Goal: Transaction & Acquisition: Purchase product/service

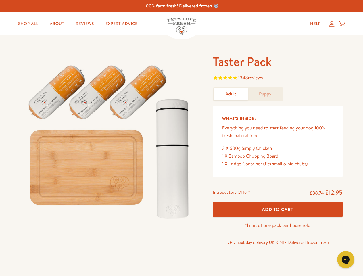
click at [181, 138] on img at bounding box center [110, 139] width 178 height 171
click at [278, 78] on span "1348 reviews" at bounding box center [278, 78] width 130 height 9
click at [278, 209] on button "Add To Cart" at bounding box center [278, 209] width 130 height 15
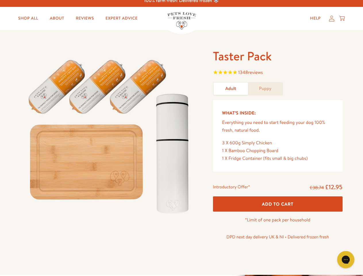
click at [346, 260] on icon "Open gorgias live chat" at bounding box center [345, 259] width 5 height 5
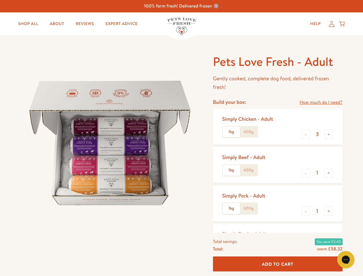
click at [181, 138] on img at bounding box center [110, 143] width 178 height 178
click at [321, 102] on link "How much do I need?" at bounding box center [321, 103] width 43 height 8
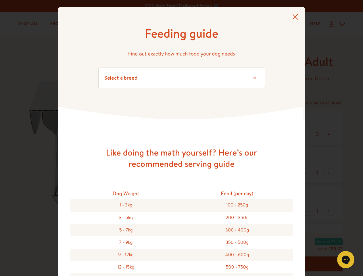
click at [306, 134] on div "Feeding guide Find out exactly how much food your dog needs Select a breed Affe…" at bounding box center [181, 138] width 363 height 276
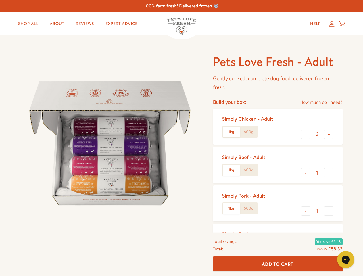
click at [329, 134] on button "+" at bounding box center [328, 134] width 9 height 9
type input "4"
click at [306, 173] on button "-" at bounding box center [305, 172] width 9 height 9
click at [329, 173] on button "+" at bounding box center [328, 172] width 9 height 9
type input "1"
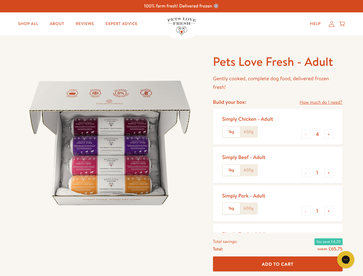
click at [306, 211] on button "-" at bounding box center [305, 210] width 9 height 9
click at [329, 211] on button "+" at bounding box center [328, 210] width 9 height 9
type input "1"
click at [278, 264] on span "Add To Cart" at bounding box center [278, 264] width 32 height 6
click at [346, 260] on icon "Open gorgias live chat" at bounding box center [345, 259] width 5 height 5
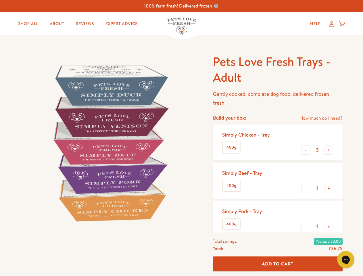
click at [181, 138] on img at bounding box center [110, 143] width 178 height 178
click at [321, 118] on link "How much do I need?" at bounding box center [321, 118] width 43 height 8
